Goal: Book appointment/travel/reservation

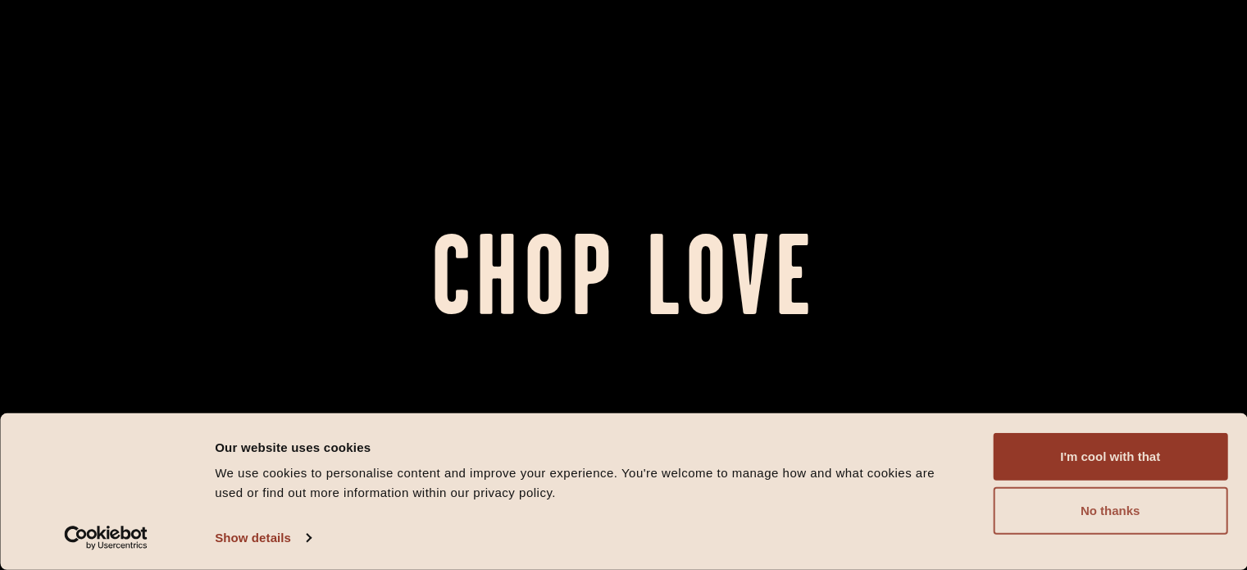
click at [1131, 517] on button "No thanks" at bounding box center [1109, 511] width 234 height 48
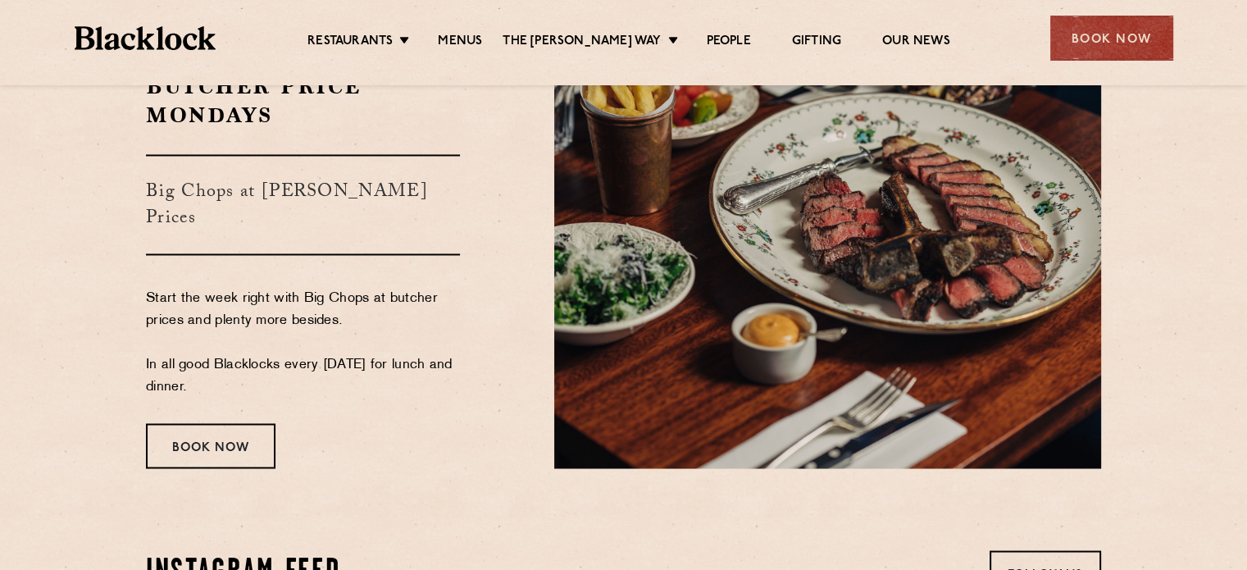
scroll to position [2686, 0]
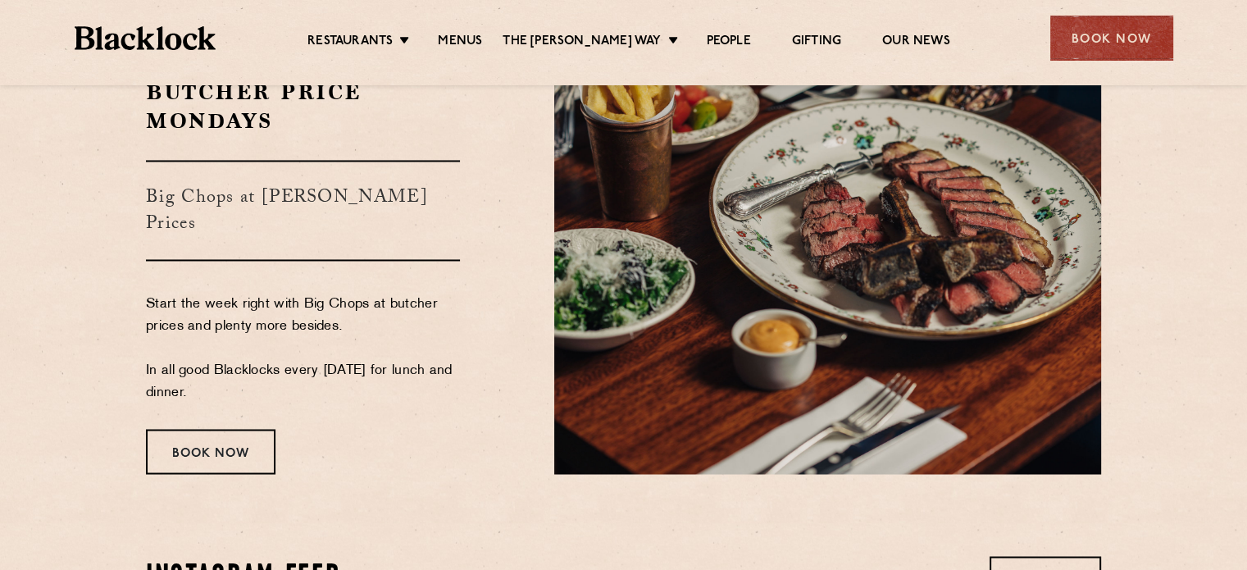
click at [348, 188] on h3 "Big Chops at [PERSON_NAME] Prices" at bounding box center [303, 210] width 314 height 101
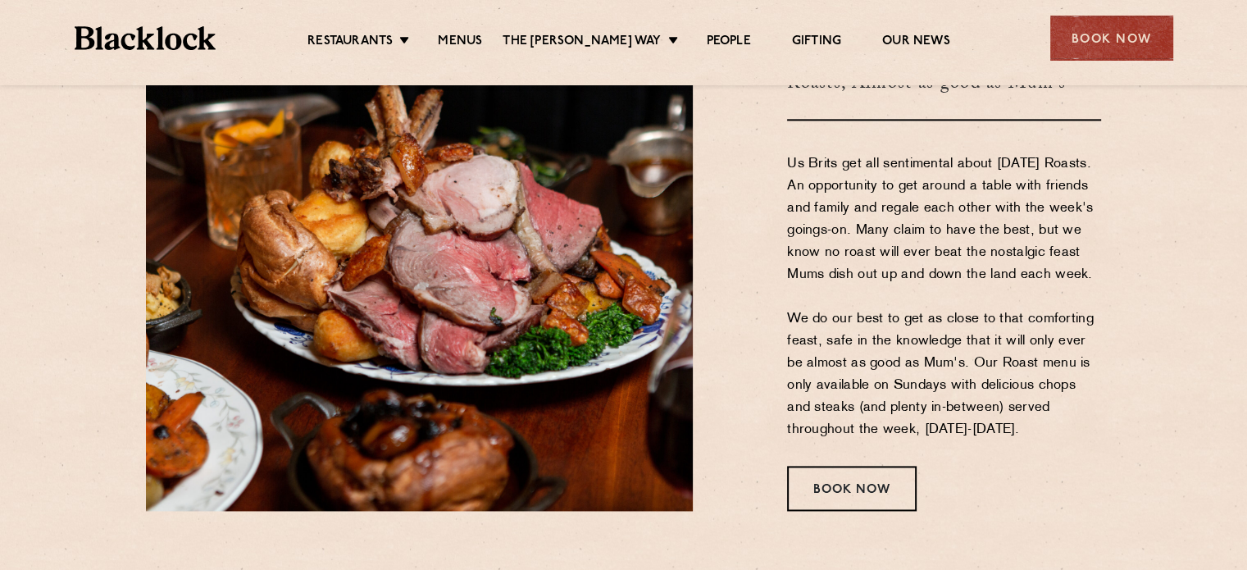
scroll to position [2165, 0]
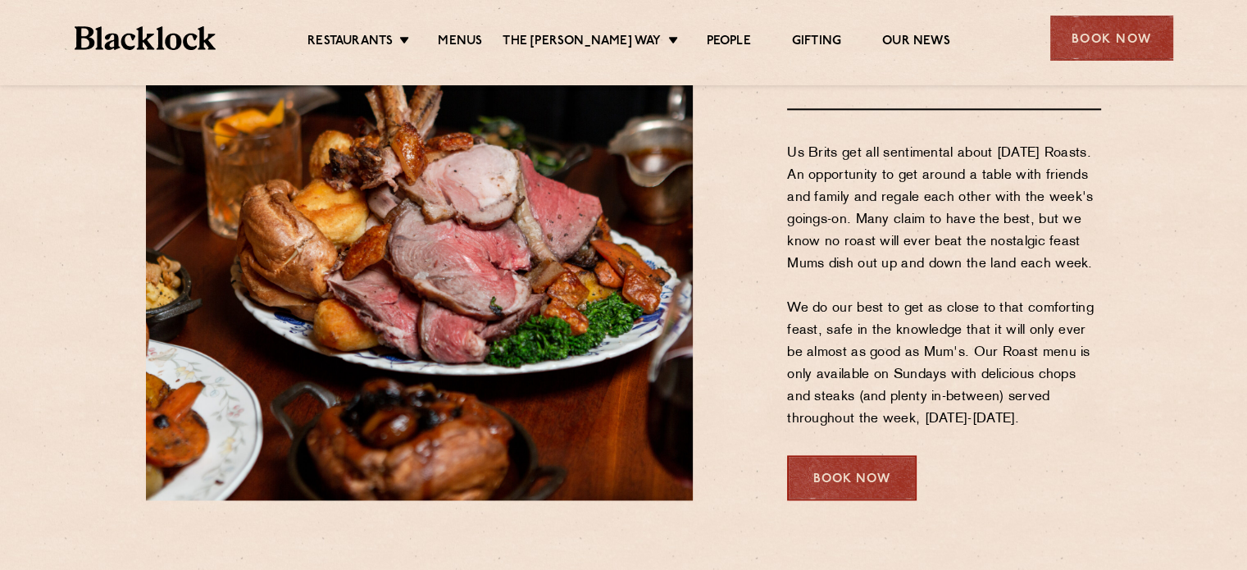
click at [829, 470] on div "Book Now" at bounding box center [851, 477] width 129 height 45
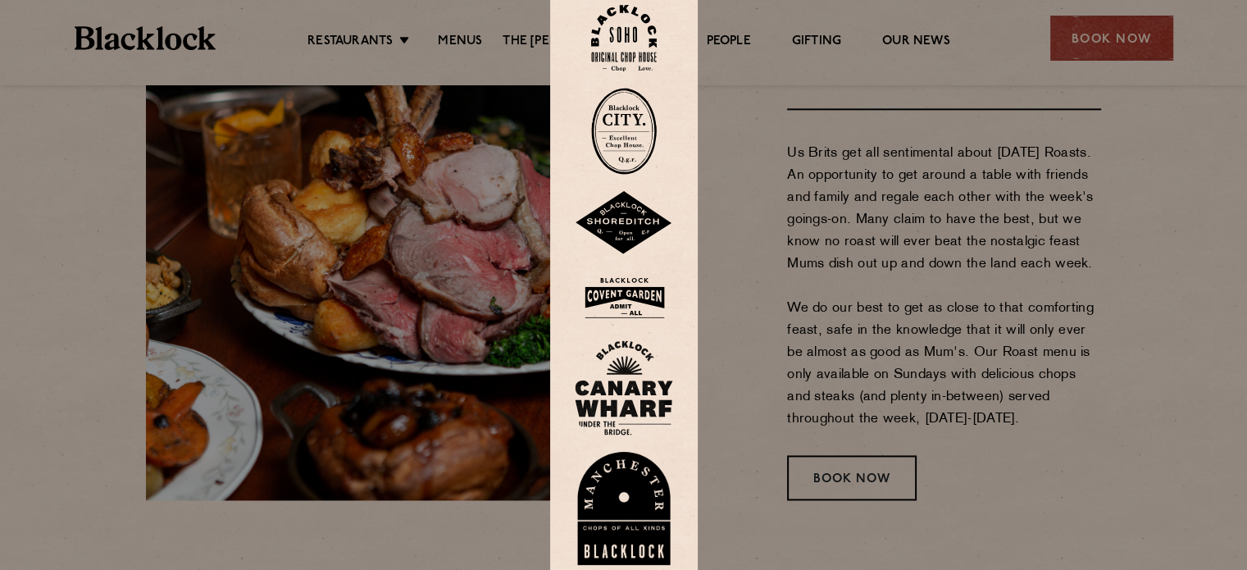
click at [632, 293] on img at bounding box center [624, 297] width 98 height 53
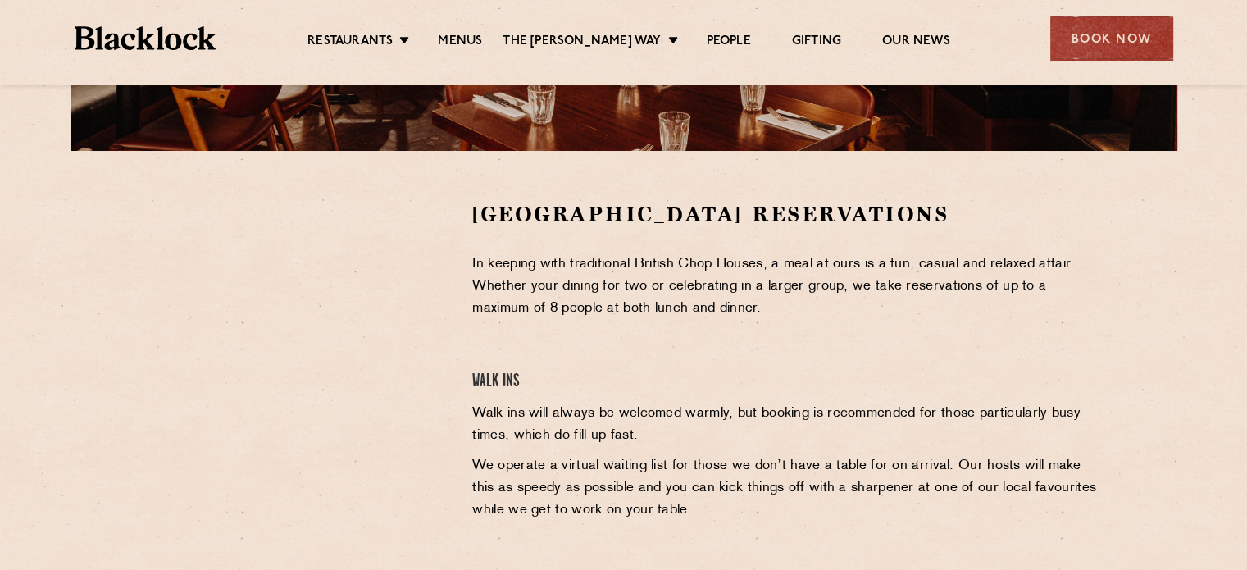
scroll to position [447, 0]
